Goal: Communication & Community: Answer question/provide support

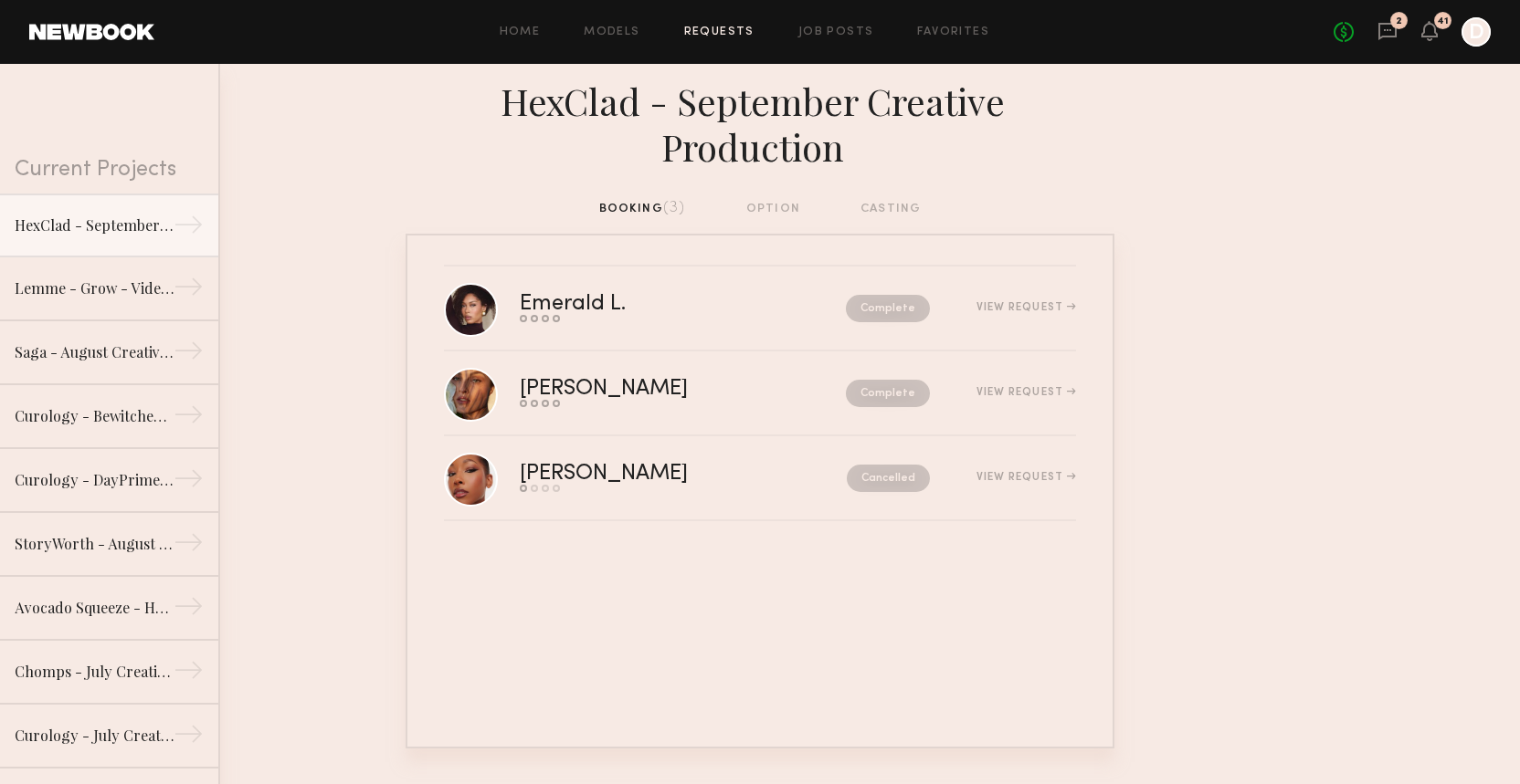
click at [1395, 42] on link "2" at bounding box center [1387, 33] width 20 height 23
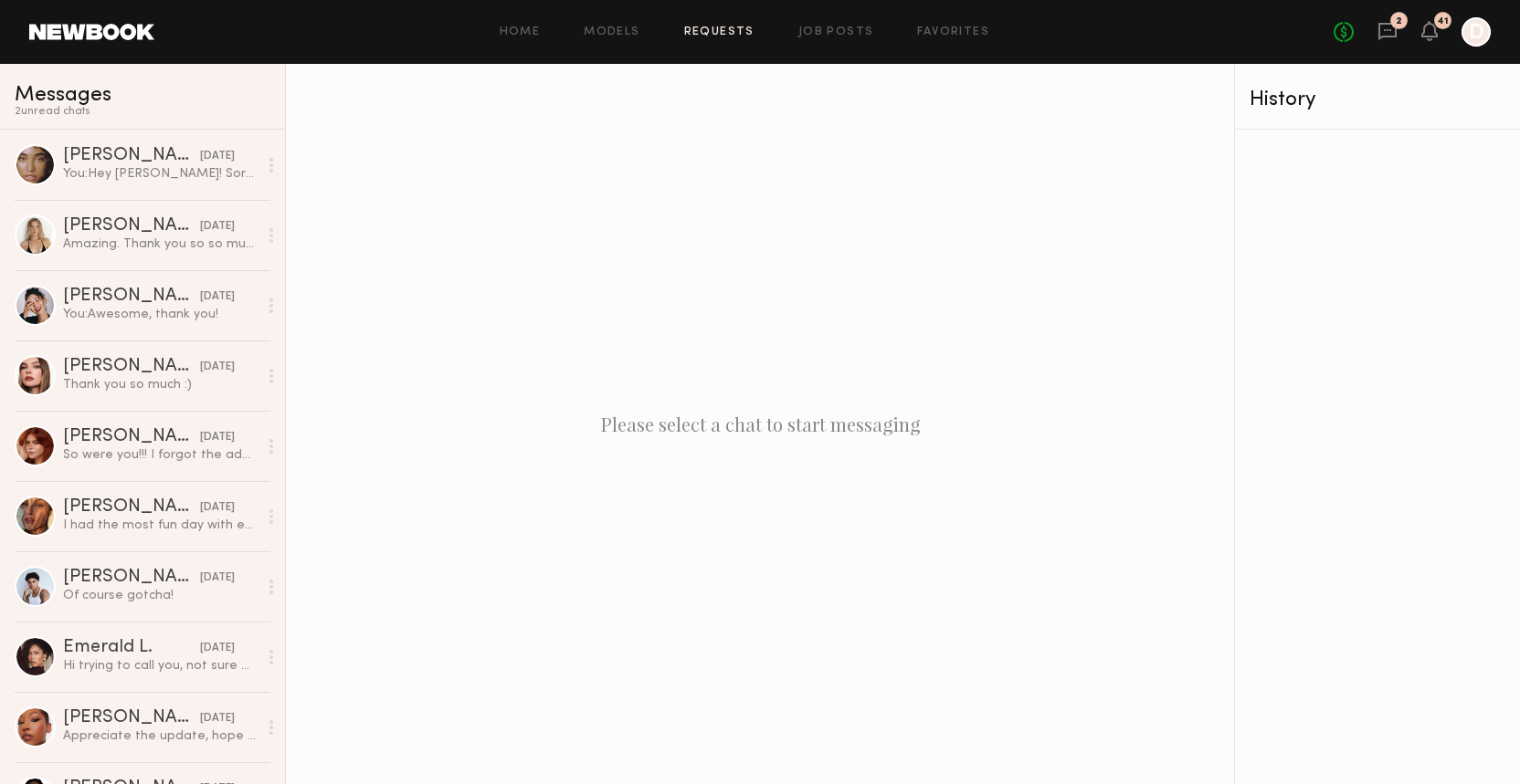
click at [736, 28] on link "Requests" at bounding box center [719, 33] width 71 height 11
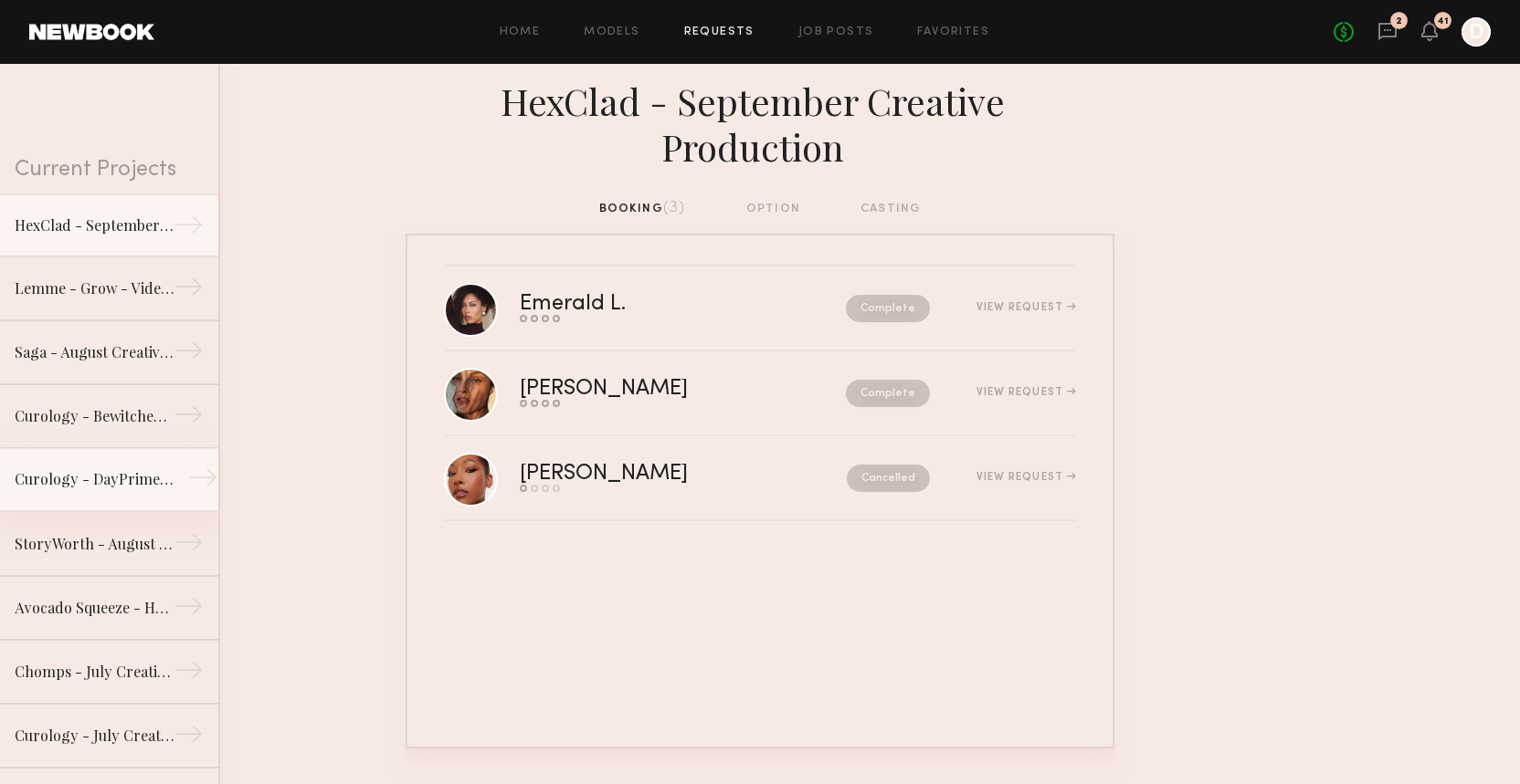
click at [112, 454] on link "Curology - DayPrime RX →" at bounding box center [109, 480] width 218 height 64
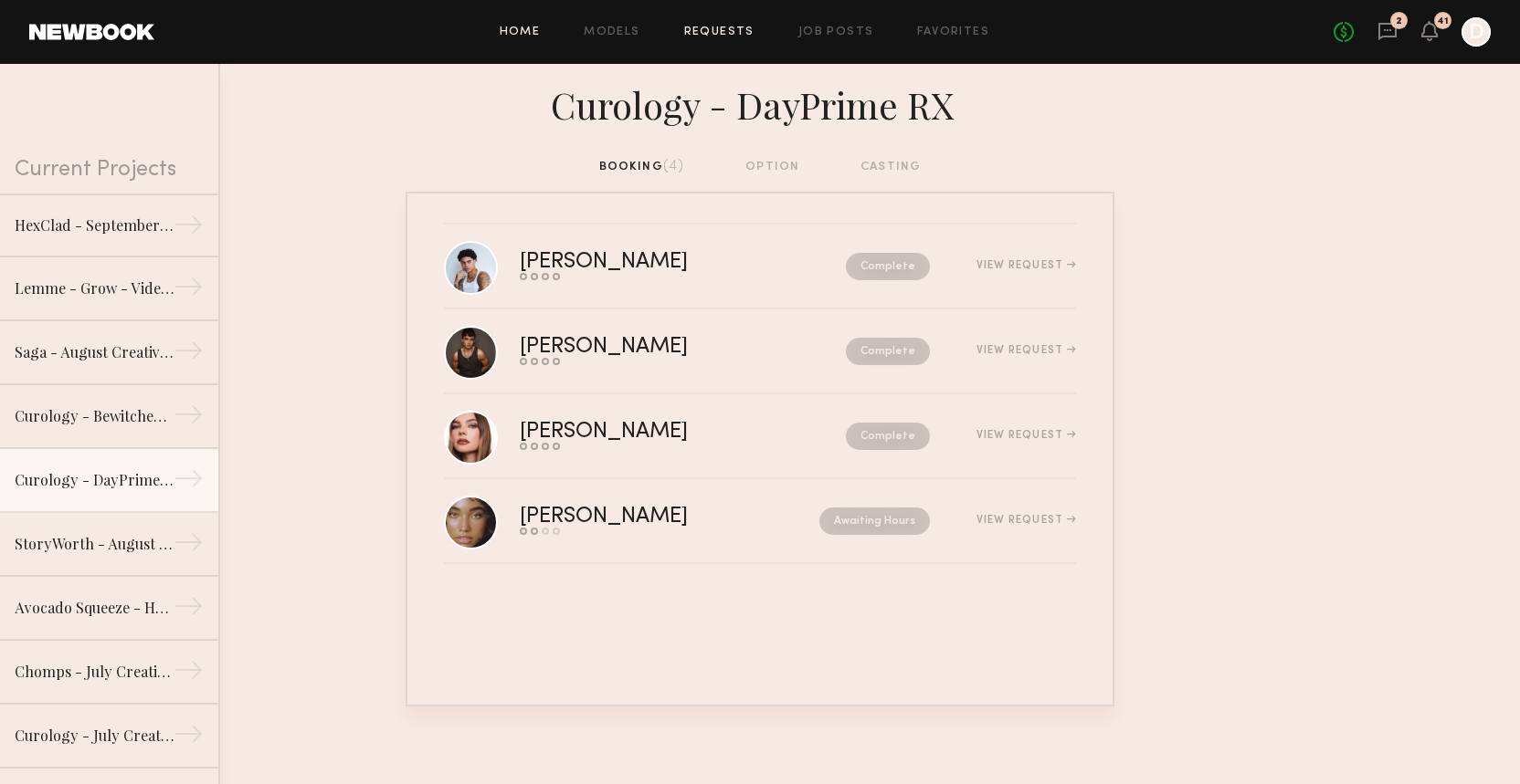
click at [527, 30] on link "Home" at bounding box center [519, 33] width 41 height 11
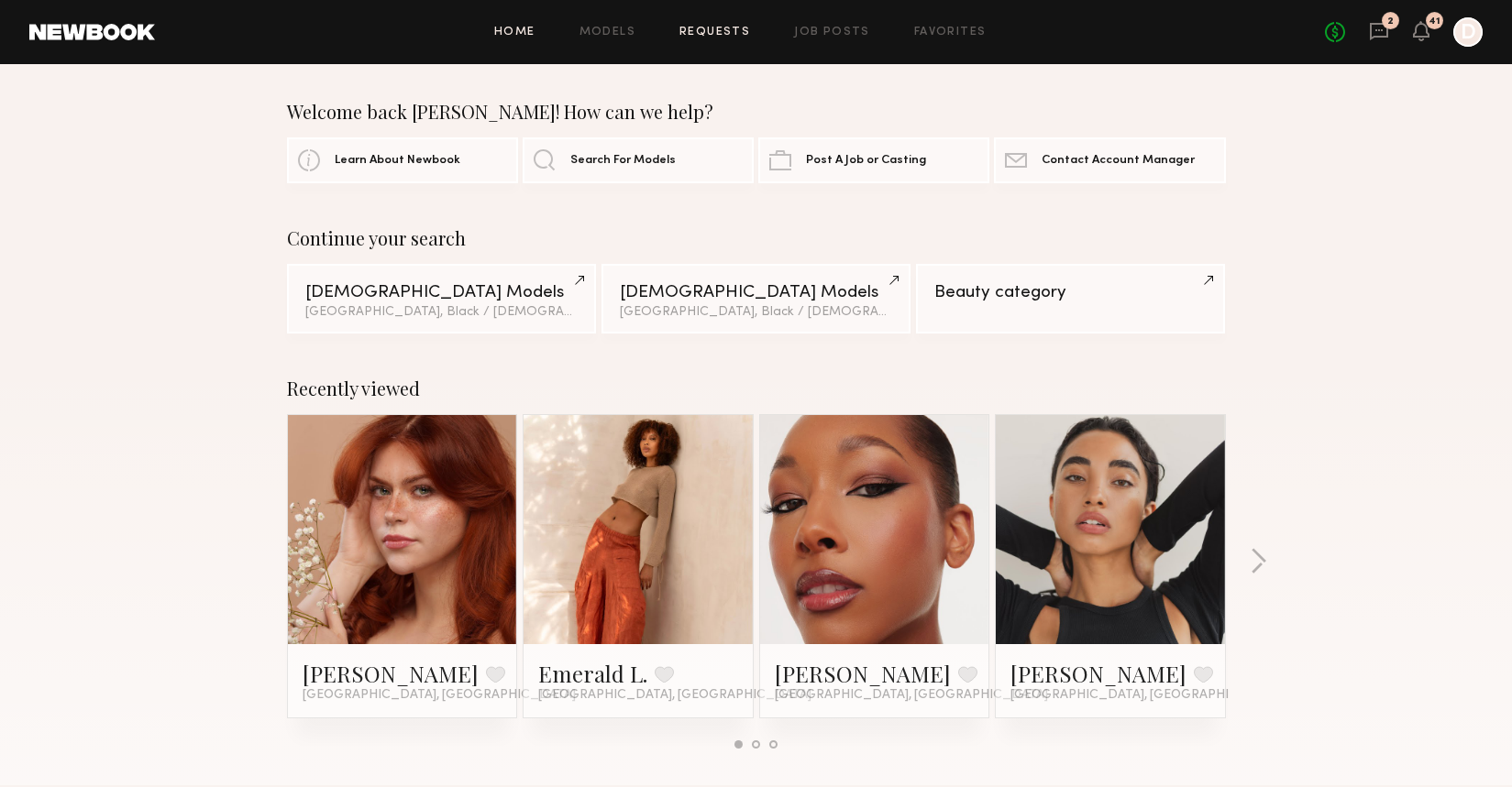
click at [722, 28] on link "Requests" at bounding box center [715, 33] width 71 height 12
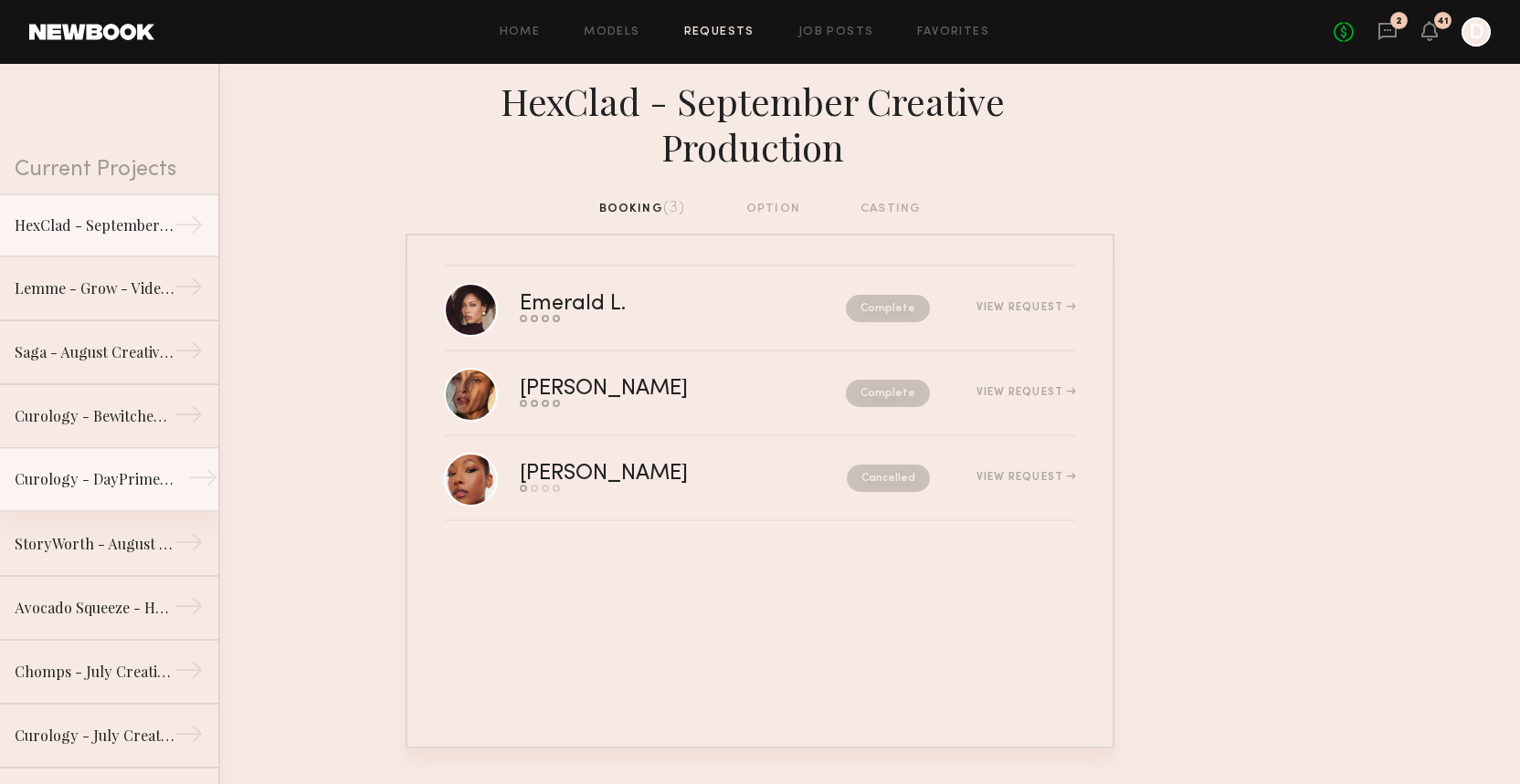
click at [119, 486] on div "Curology - DayPrime RX" at bounding box center [94, 479] width 159 height 22
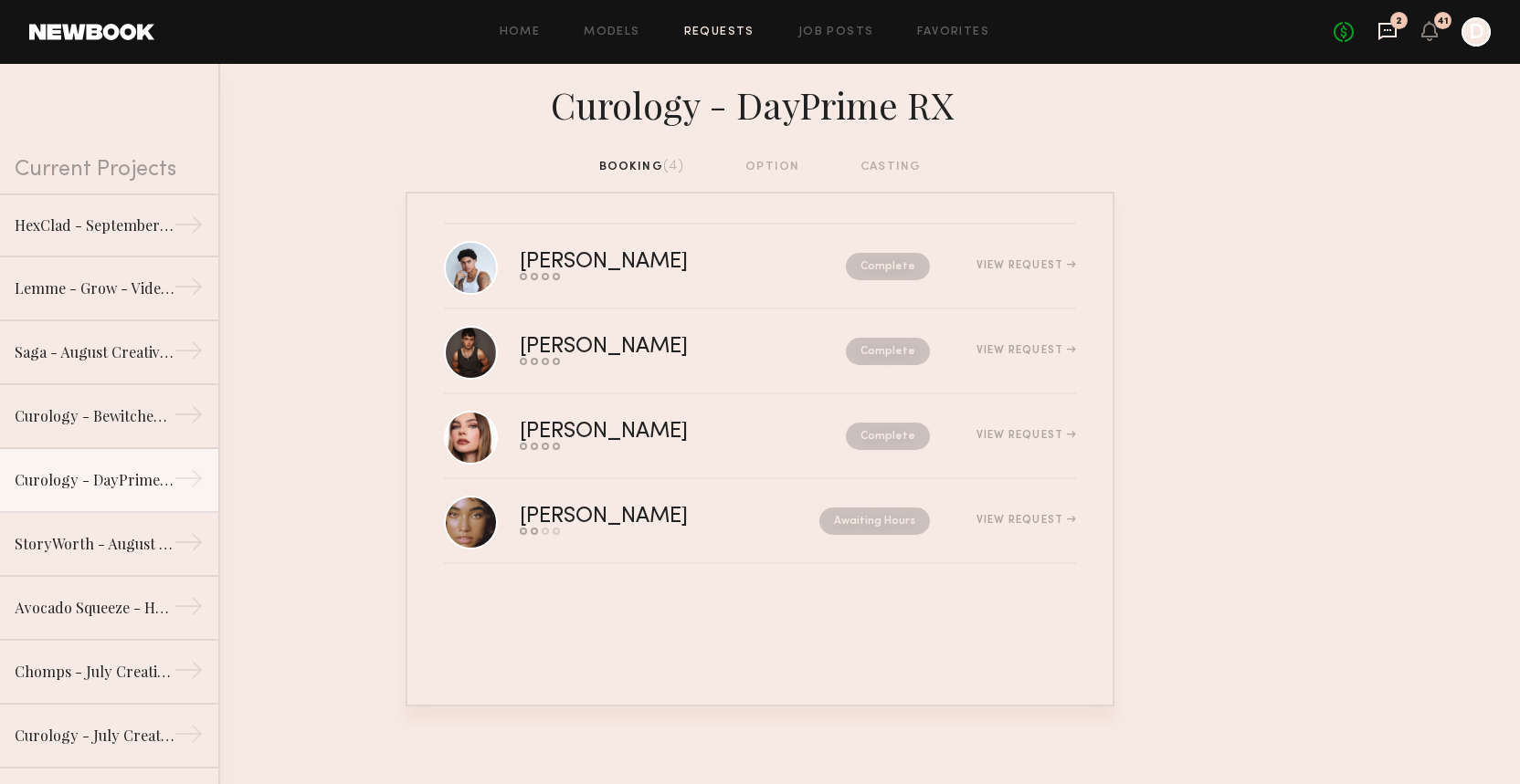
click at [1388, 22] on icon at bounding box center [1387, 31] width 20 height 20
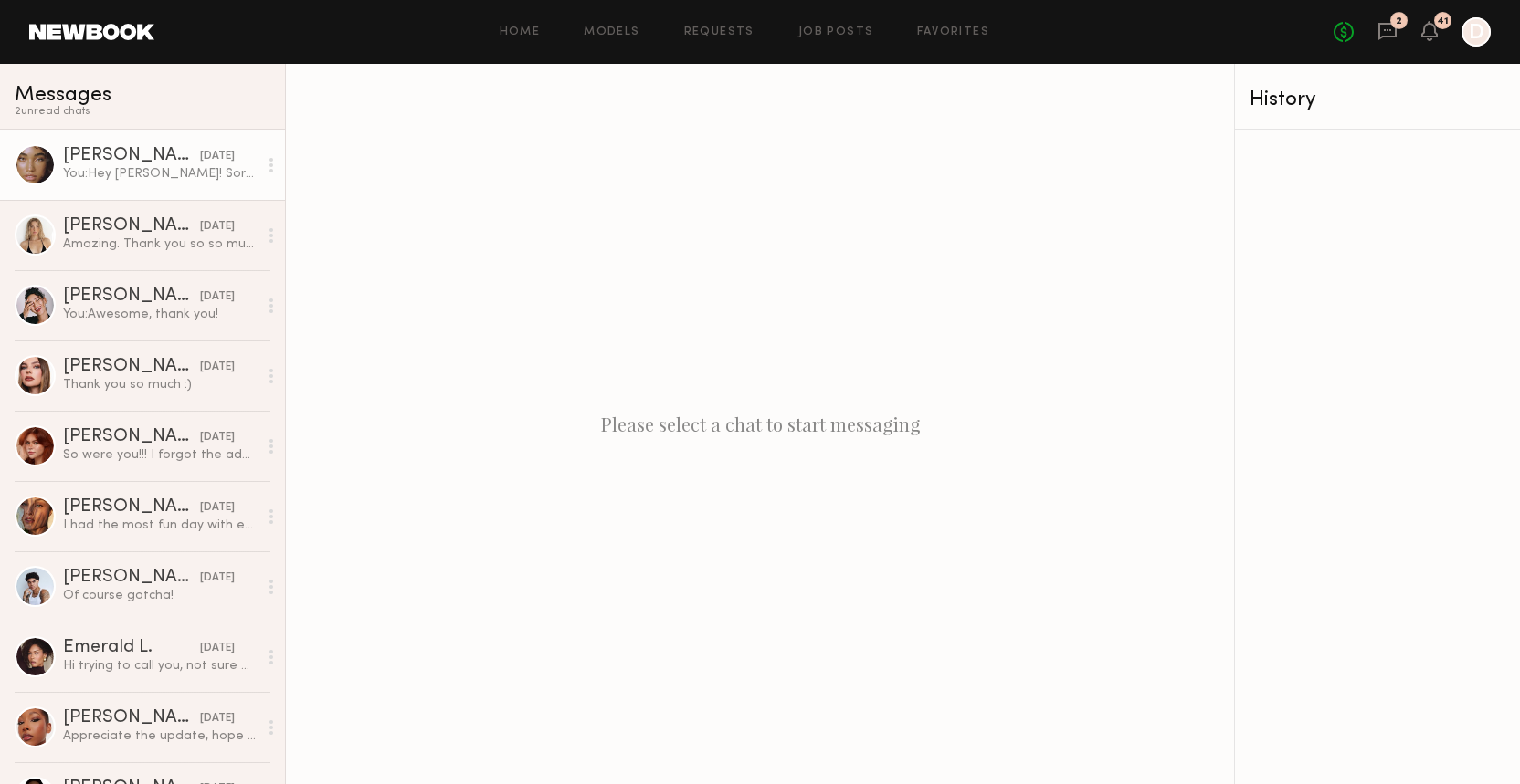
click at [200, 163] on div "[DATE]" at bounding box center [217, 157] width 34 height 17
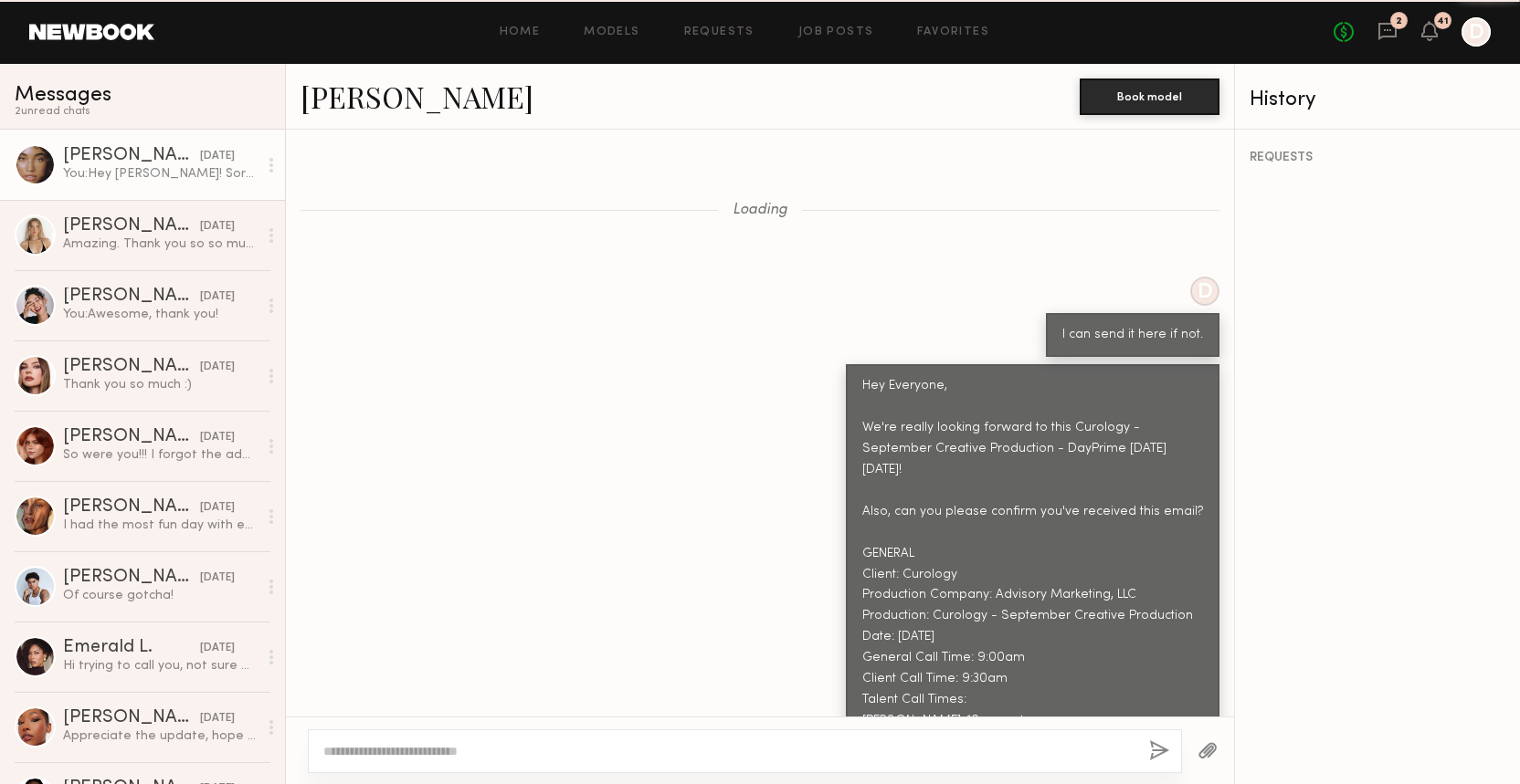
scroll to position [1562, 0]
